Goal: Complete application form

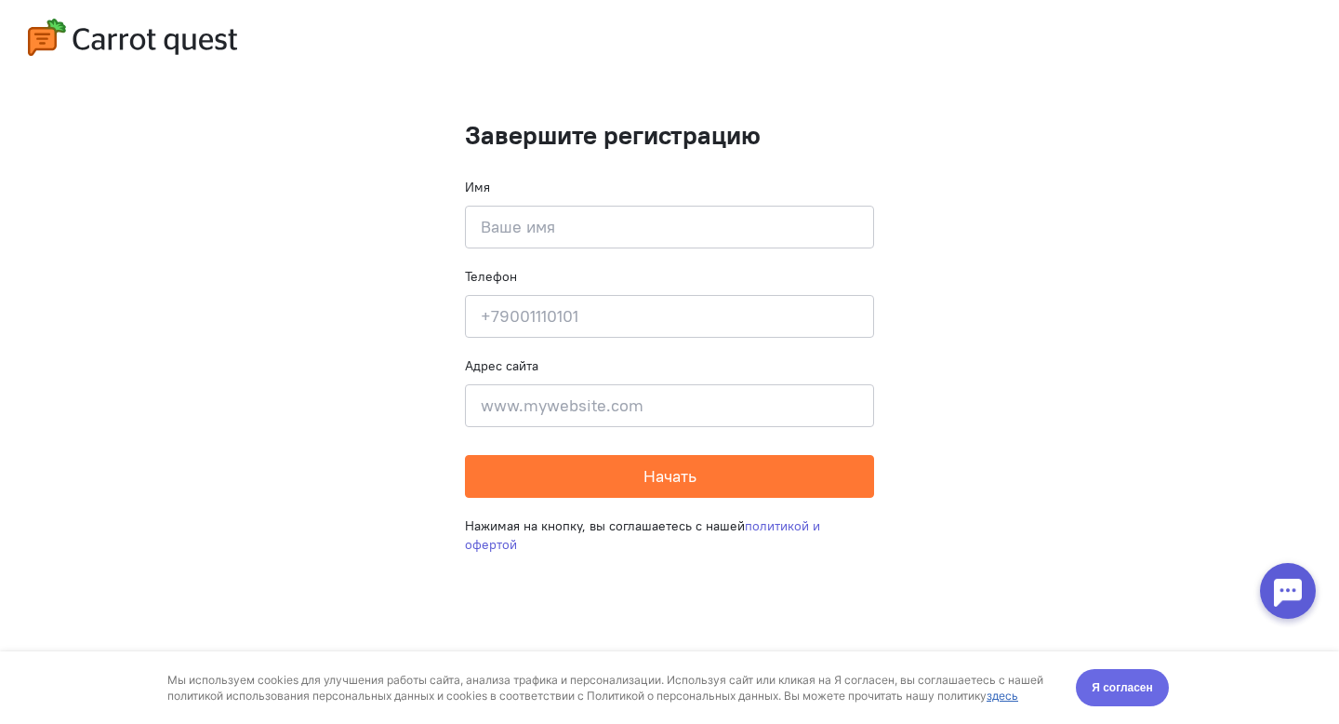
click at [1105, 691] on span "Я согласен" at bounding box center [1122, 687] width 61 height 19
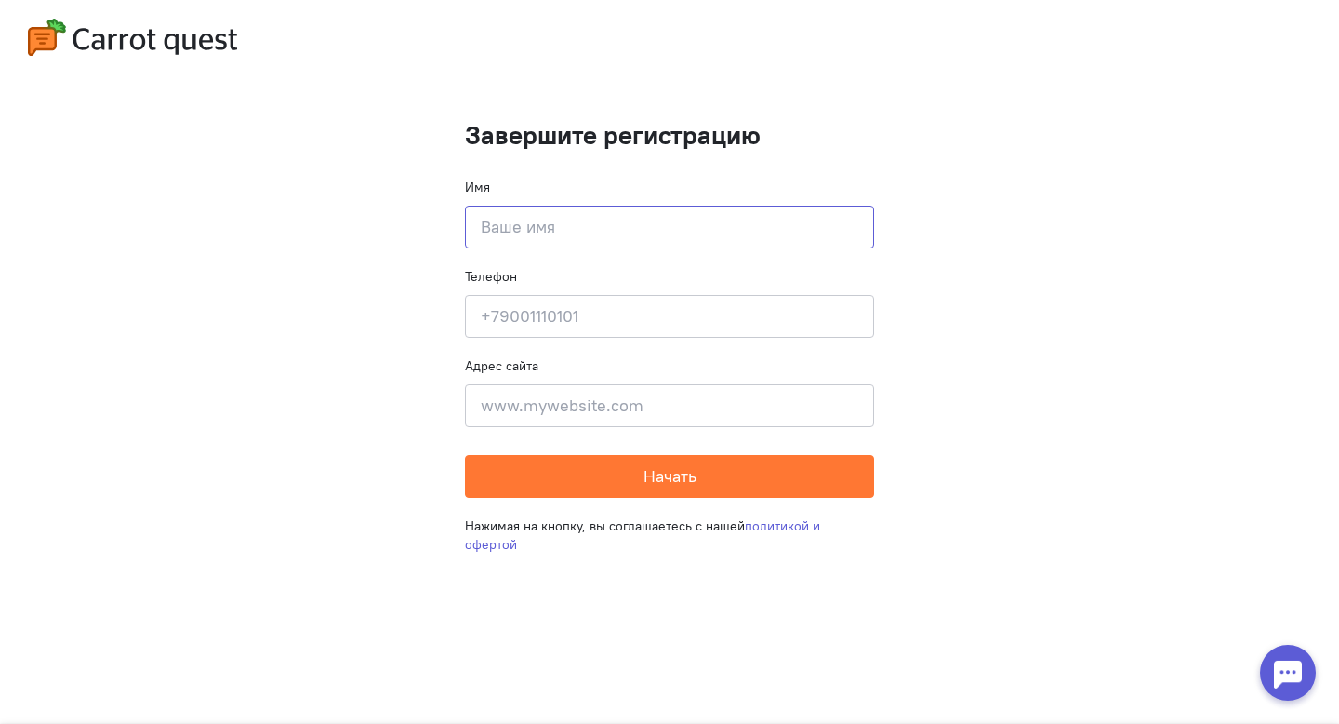
click at [495, 226] on input at bounding box center [669, 227] width 409 height 43
type input "[PERSON_NAME]"
click at [513, 313] on input at bounding box center [669, 316] width 409 height 43
type input "[PHONE_NUMBER]"
click at [538, 395] on input at bounding box center [669, 405] width 409 height 43
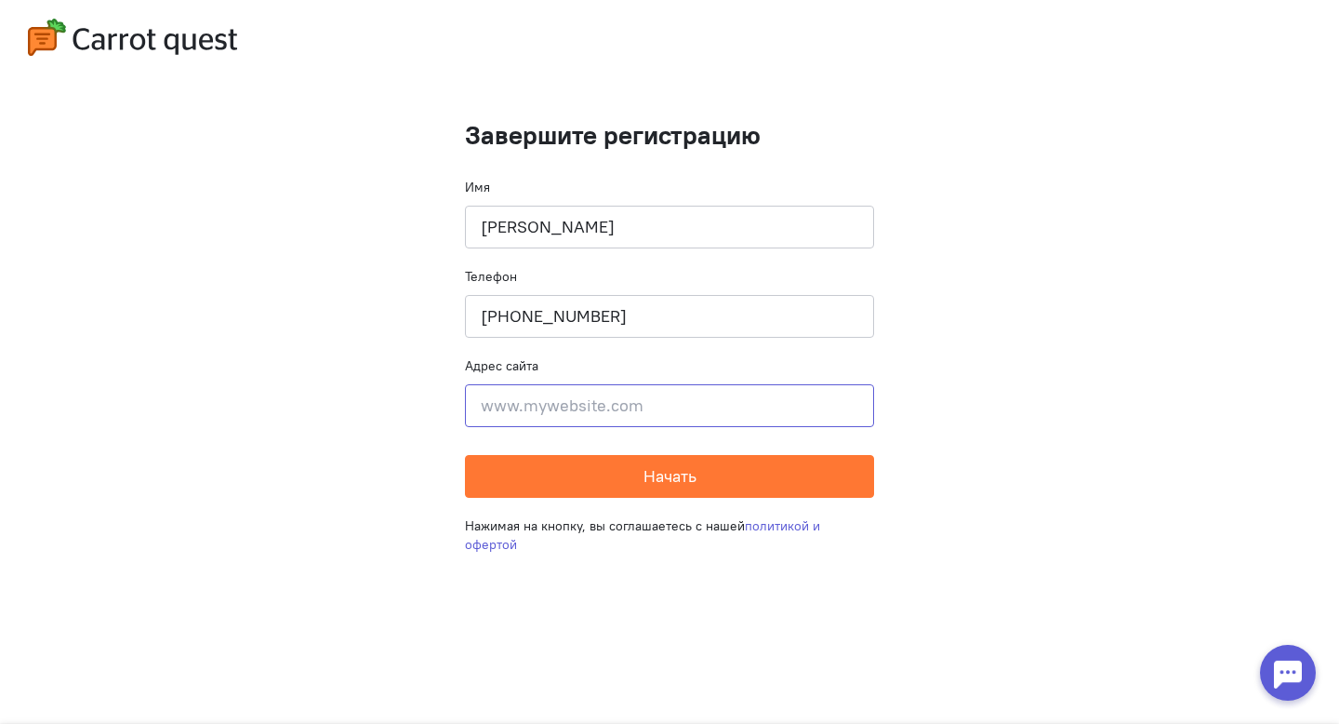
paste input "[URL][DOMAIN_NAME]"
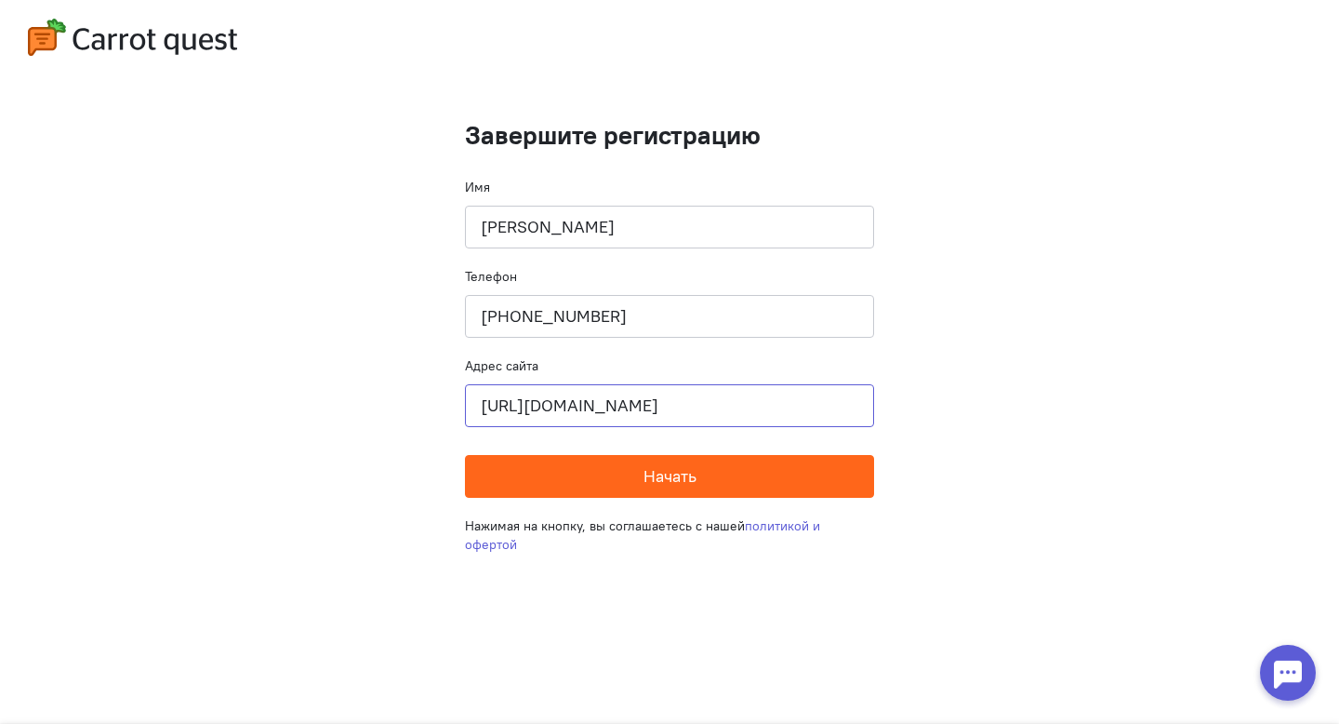
type input "[URL][DOMAIN_NAME]"
click at [632, 482] on button "Начать" at bounding box center [669, 476] width 409 height 43
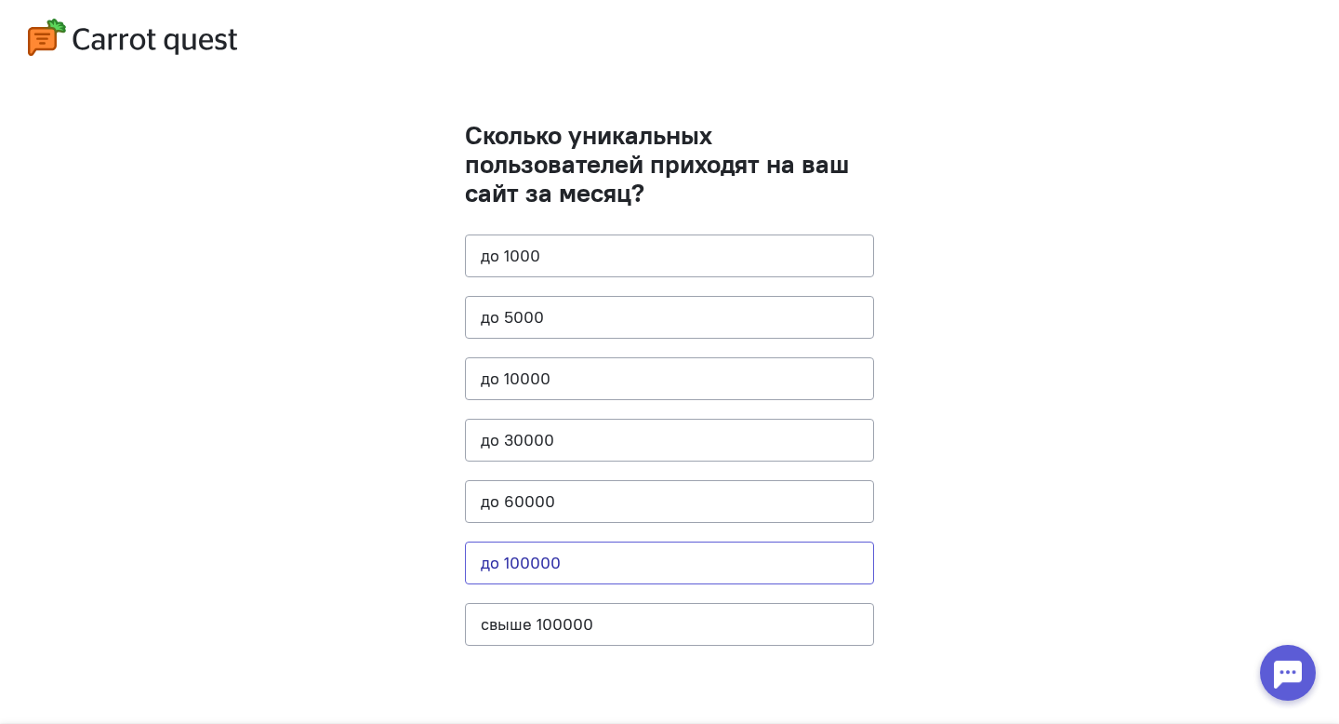
click at [544, 571] on button "до 100000" at bounding box center [669, 562] width 409 height 43
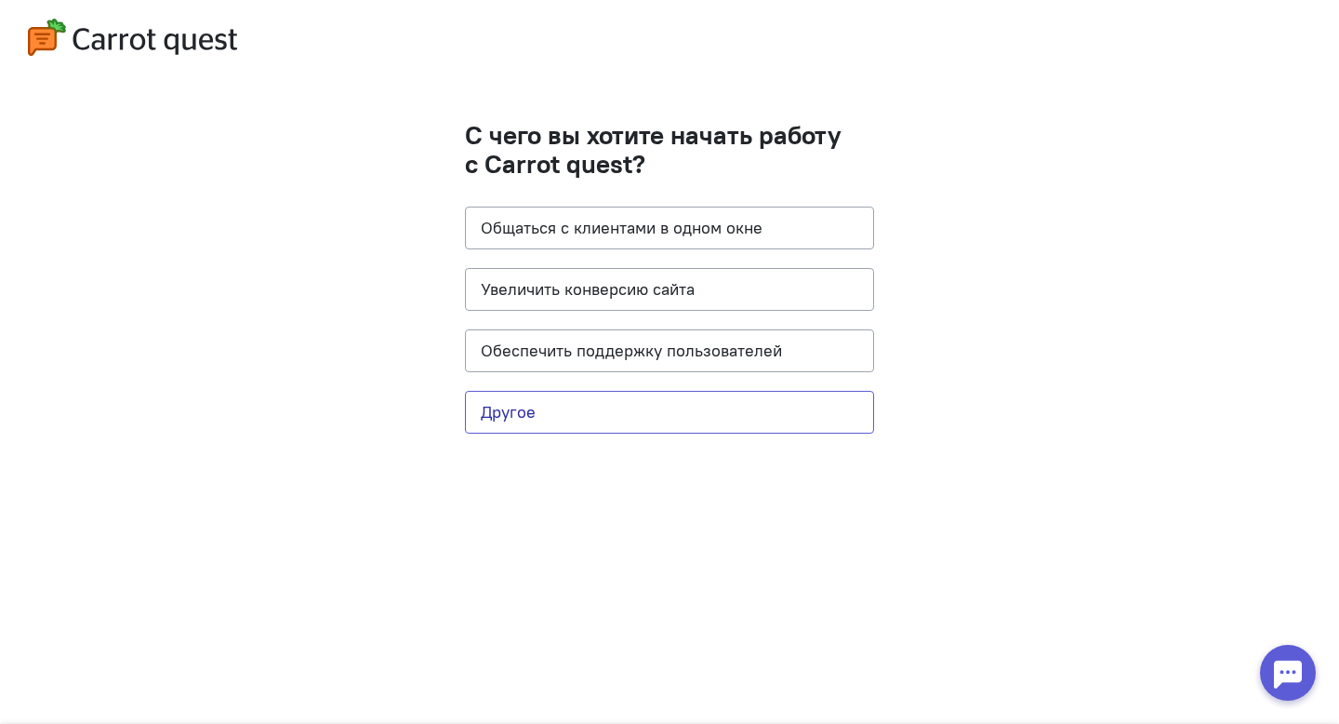
click at [527, 416] on button "Другое" at bounding box center [669, 412] width 409 height 43
